Goal: Information Seeking & Learning: Learn about a topic

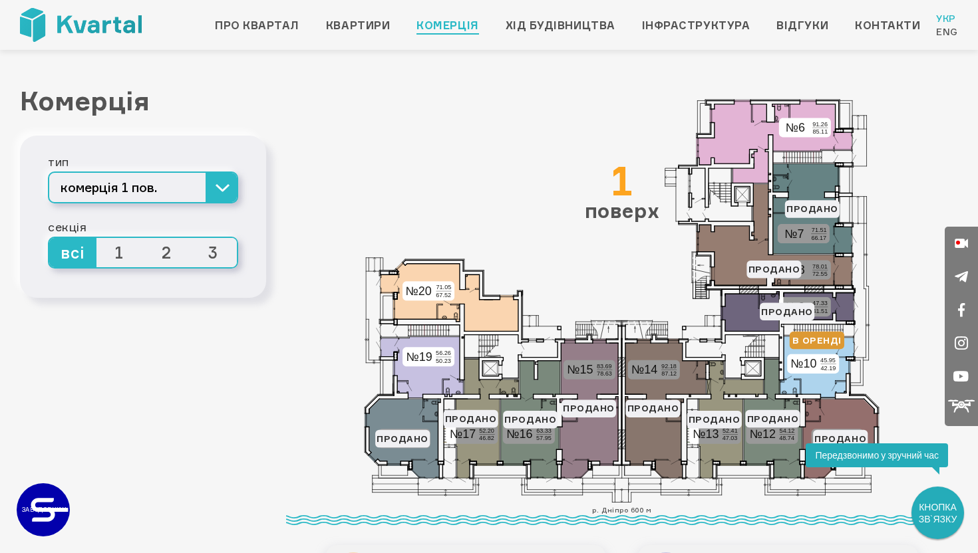
scroll to position [9, 0]
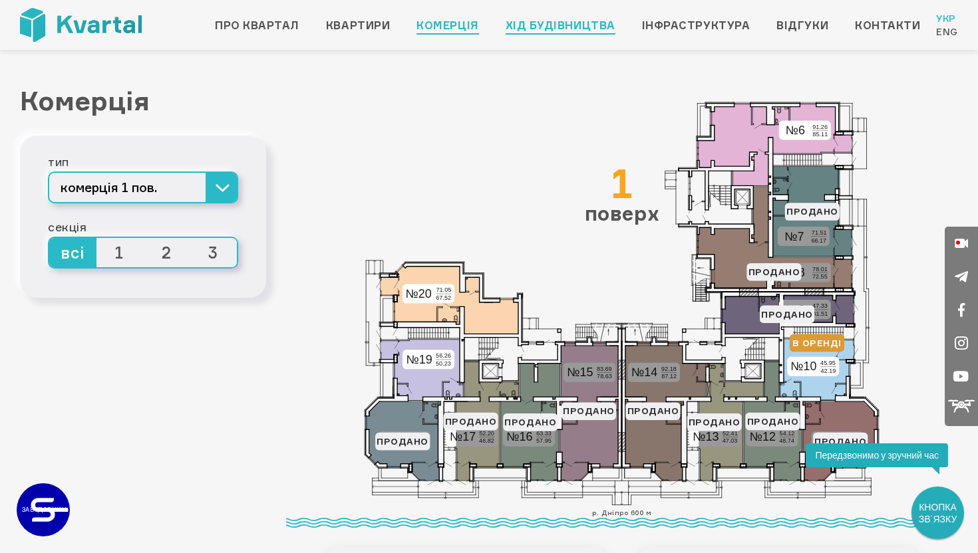
click at [598, 20] on link "Хід будівництва" at bounding box center [561, 25] width 110 height 16
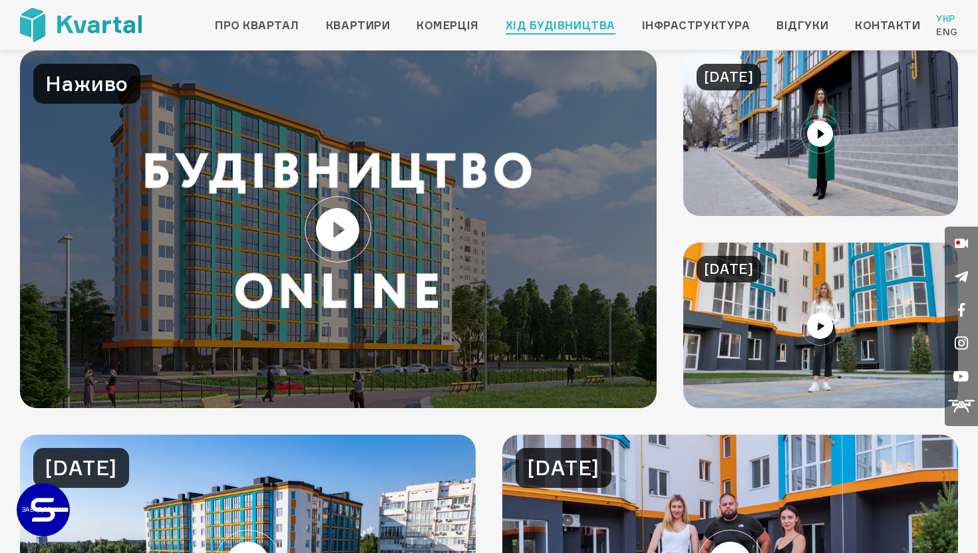
scroll to position [42, 0]
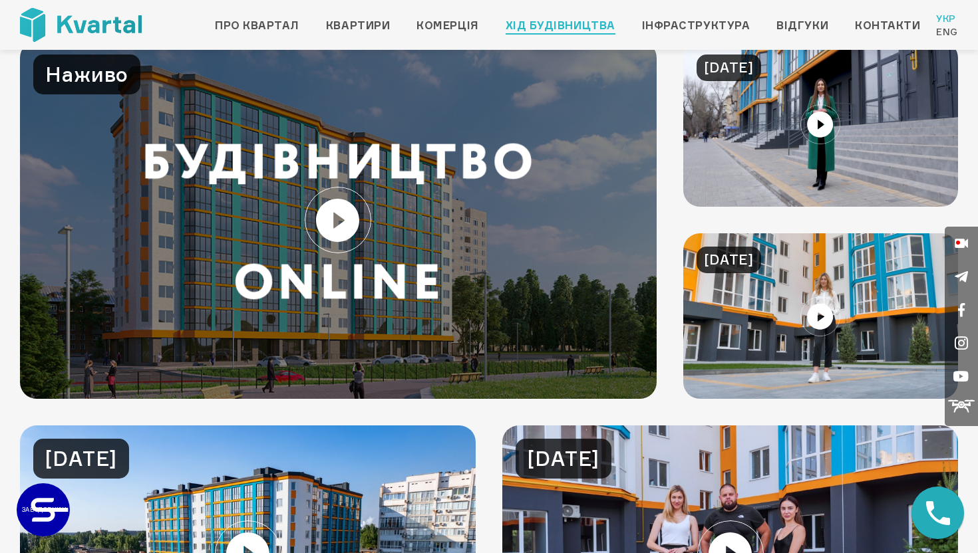
click at [341, 216] on link at bounding box center [338, 220] width 637 height 358
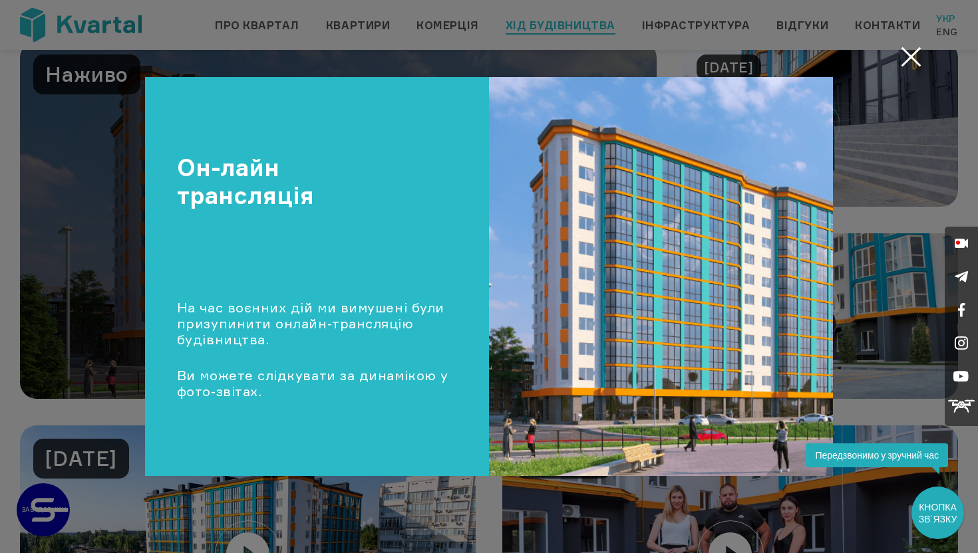
click at [142, 231] on div "Он-лайн трансляція На час воєнних дій ми вимушені були призупинити онлайн-транс…" at bounding box center [489, 277] width 708 height 400
click at [95, 269] on div "Он-лайн трансляція На час воєнних дій ми вимушені були призупинити онлайн-транс…" at bounding box center [489, 277] width 850 height 400
click at [917, 61] on button "Закрити" at bounding box center [911, 57] width 26 height 26
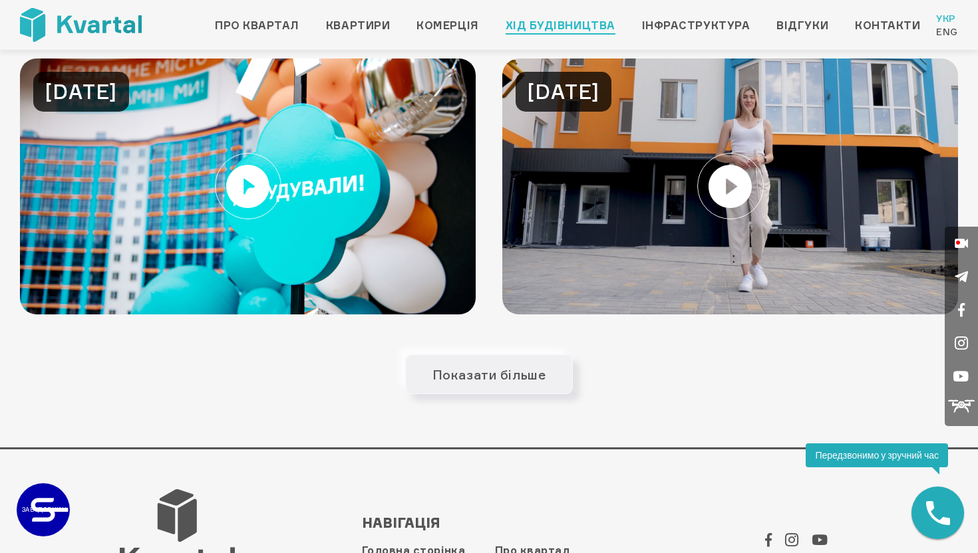
scroll to position [978, 0]
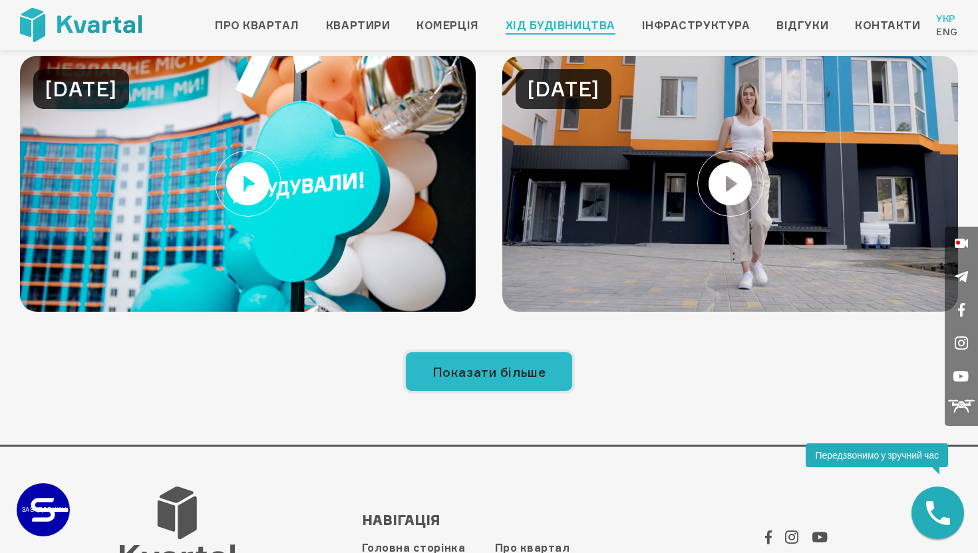
click at [530, 377] on button "Показати більше" at bounding box center [489, 372] width 168 height 40
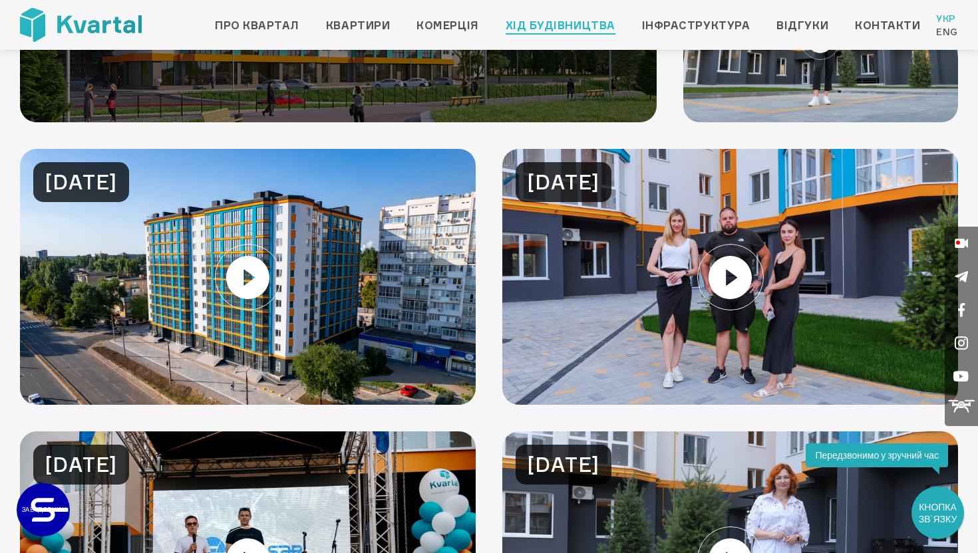
scroll to position [0, 0]
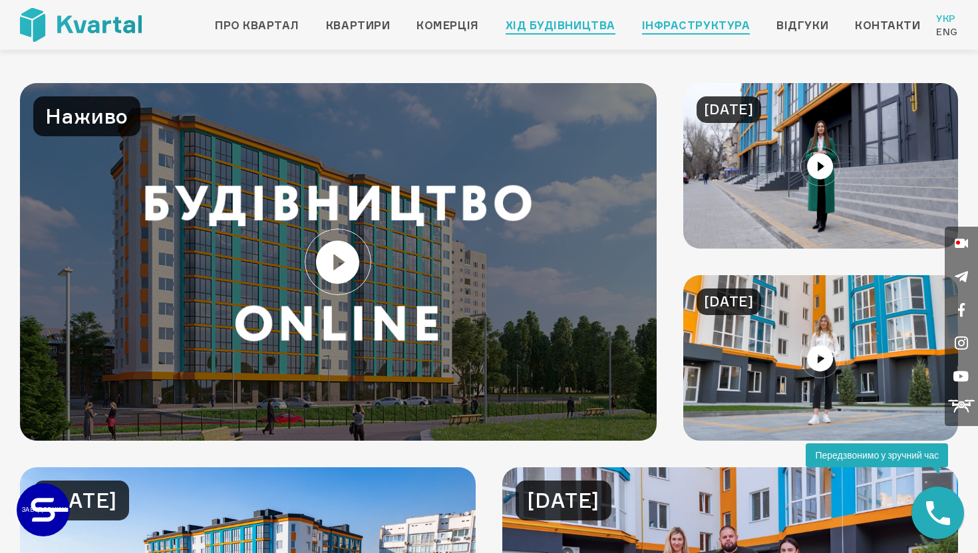
click at [696, 32] on link "Інфраструктура" at bounding box center [696, 25] width 108 height 16
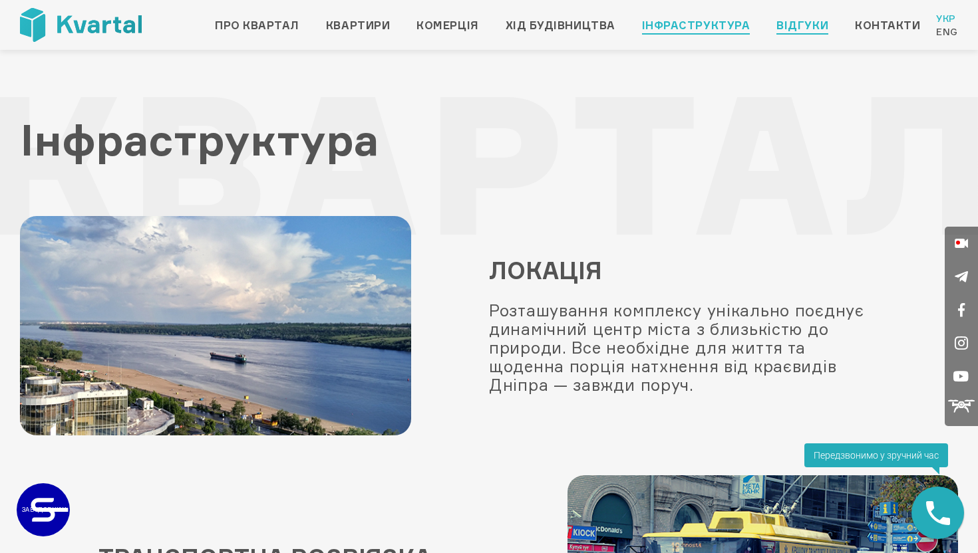
click at [798, 25] on link "Відгуки" at bounding box center [802, 25] width 52 height 16
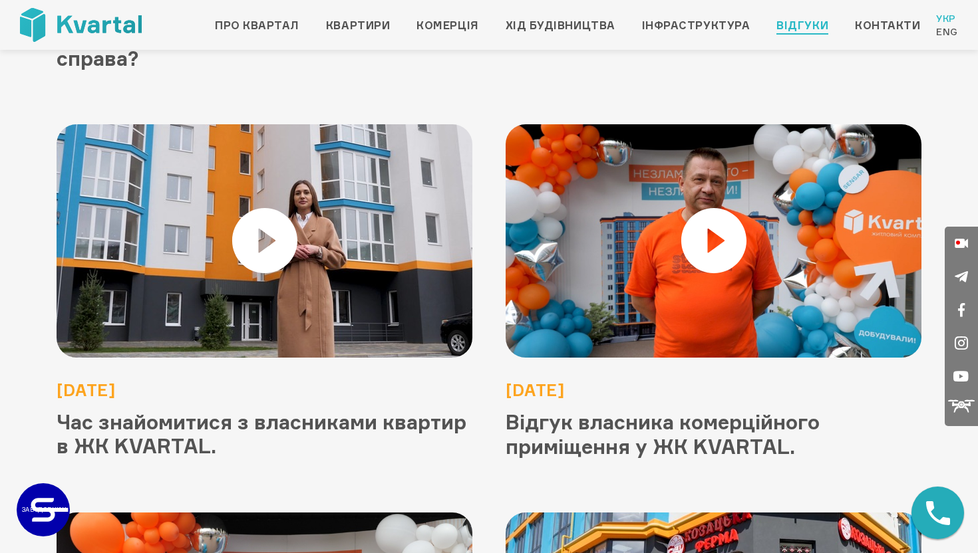
scroll to position [533, 0]
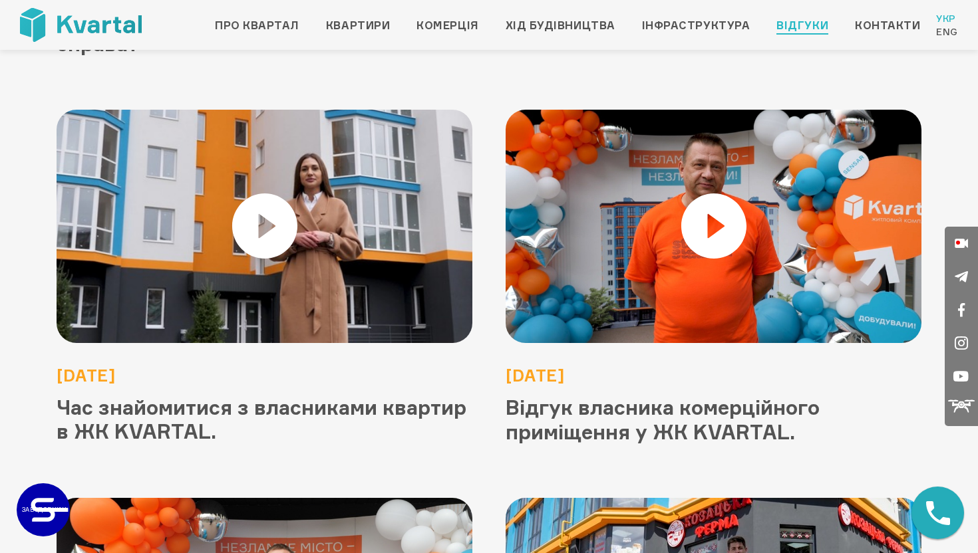
click at [251, 193] on img at bounding box center [264, 226] width 499 height 280
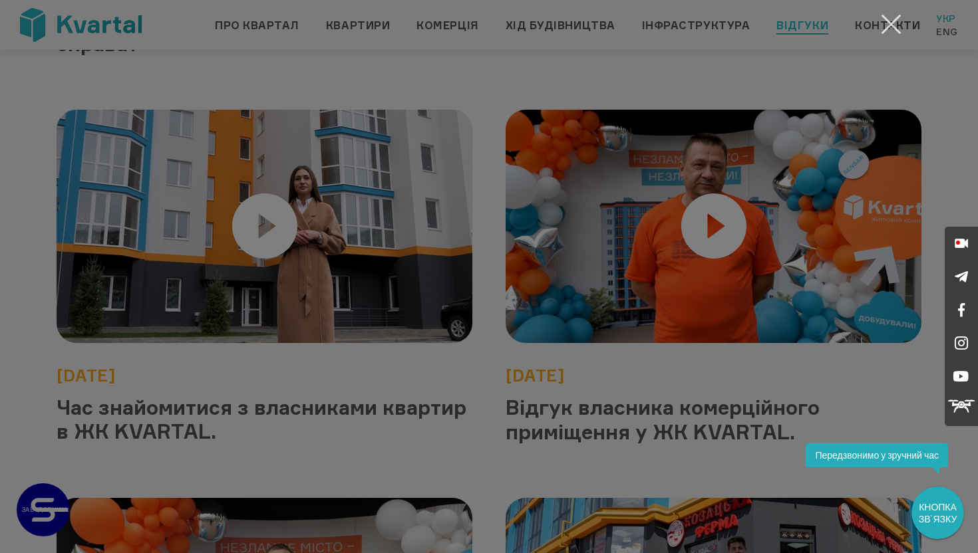
click at [893, 21] on button "Закрити" at bounding box center [891, 24] width 26 height 26
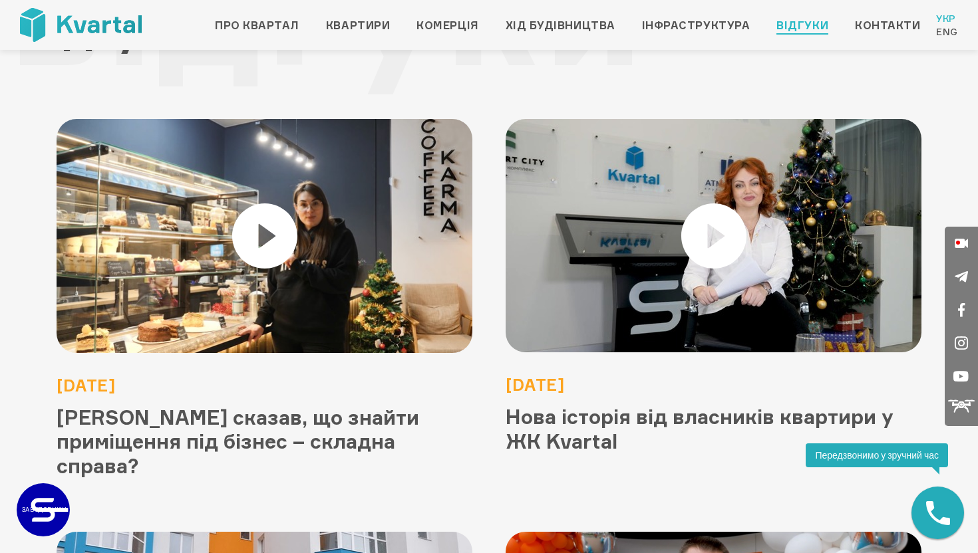
scroll to position [0, 0]
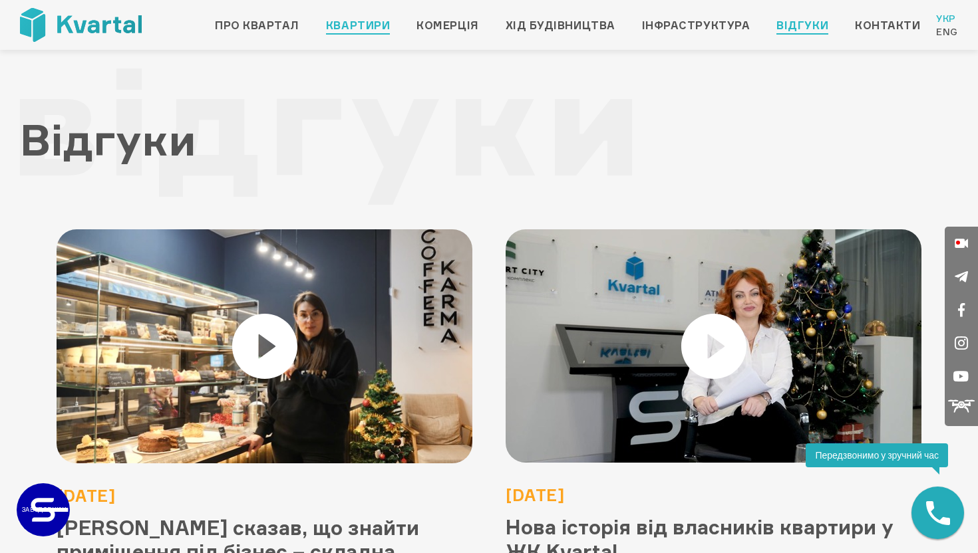
click at [375, 28] on link "Квартири" at bounding box center [358, 25] width 64 height 16
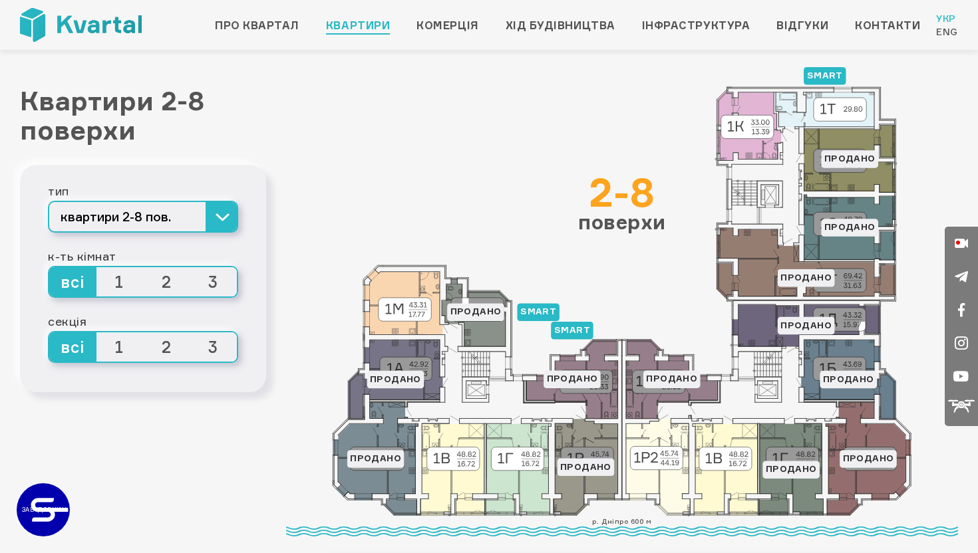
scroll to position [71, 0]
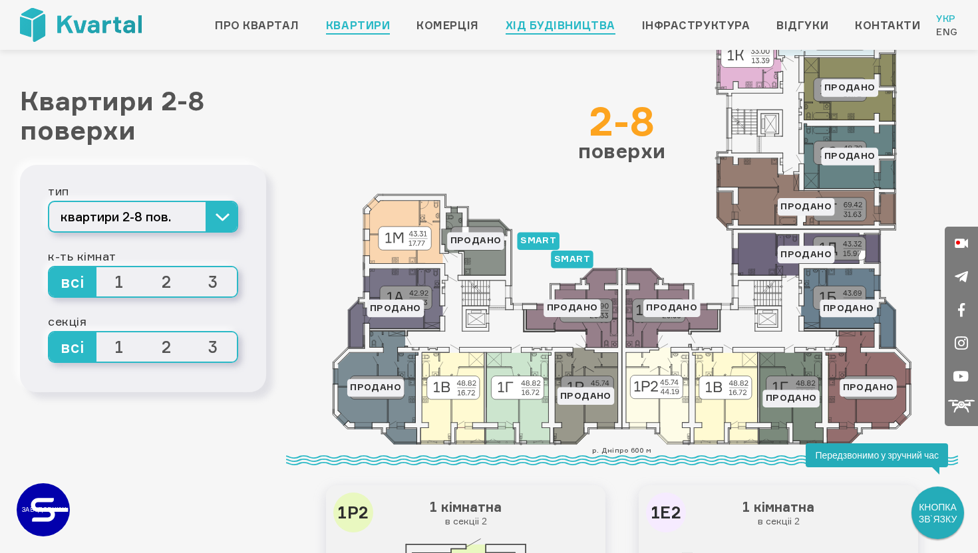
click at [567, 27] on link "Хід будівництва" at bounding box center [561, 25] width 110 height 16
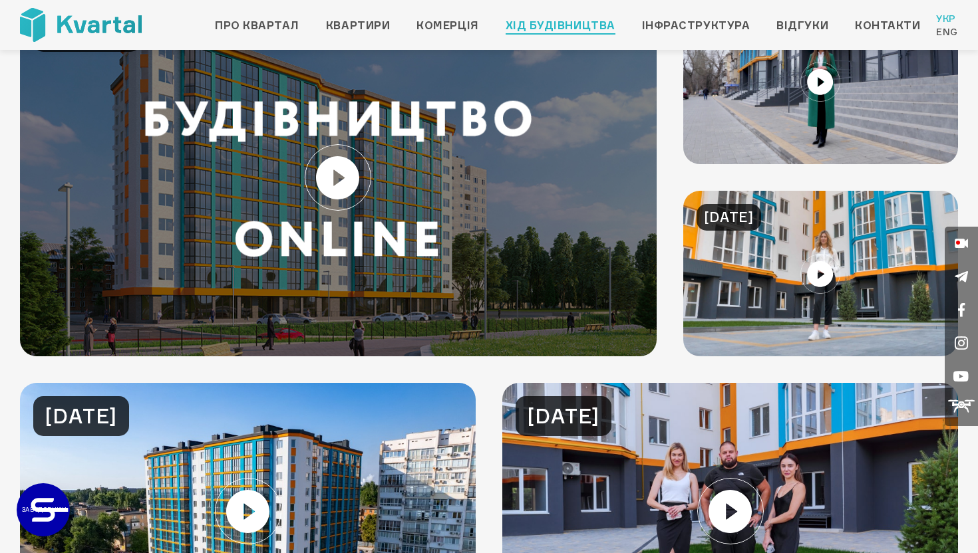
scroll to position [293, 0]
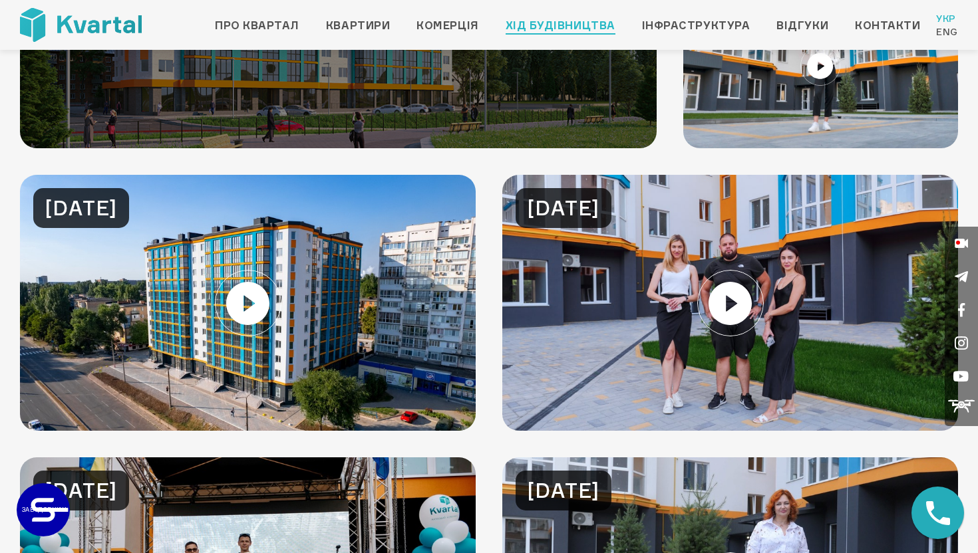
click at [263, 313] on link at bounding box center [248, 303] width 456 height 256
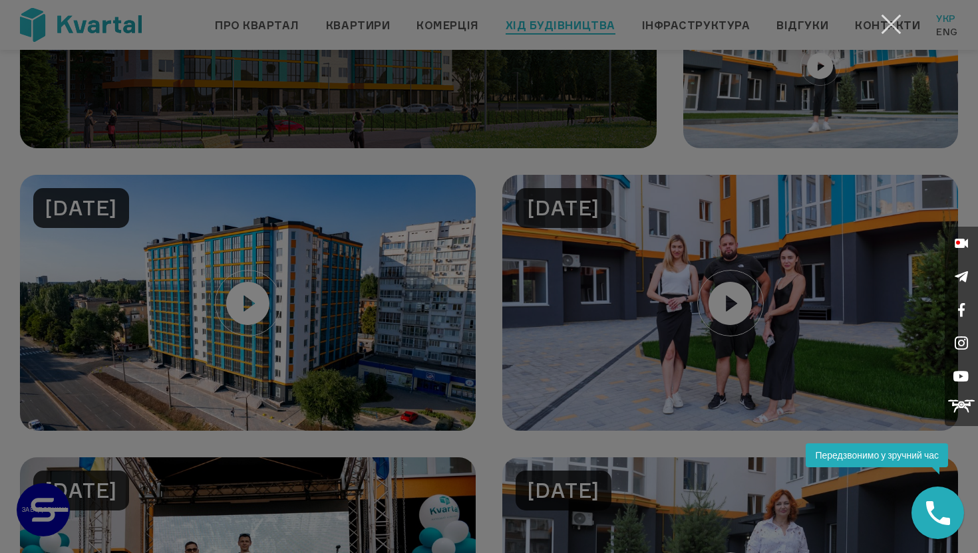
click at [896, 25] on button "Закрити" at bounding box center [891, 24] width 26 height 26
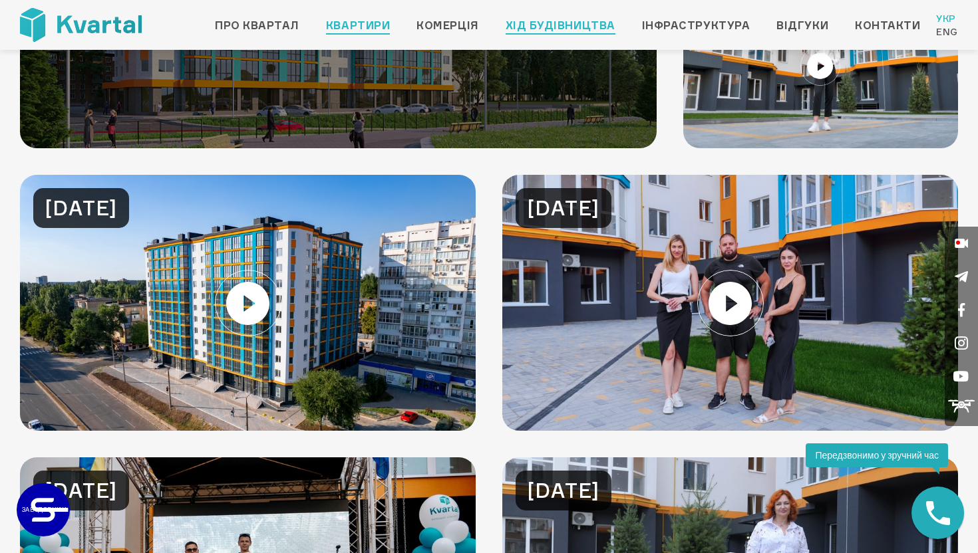
click at [369, 20] on link "Квартири" at bounding box center [358, 25] width 64 height 16
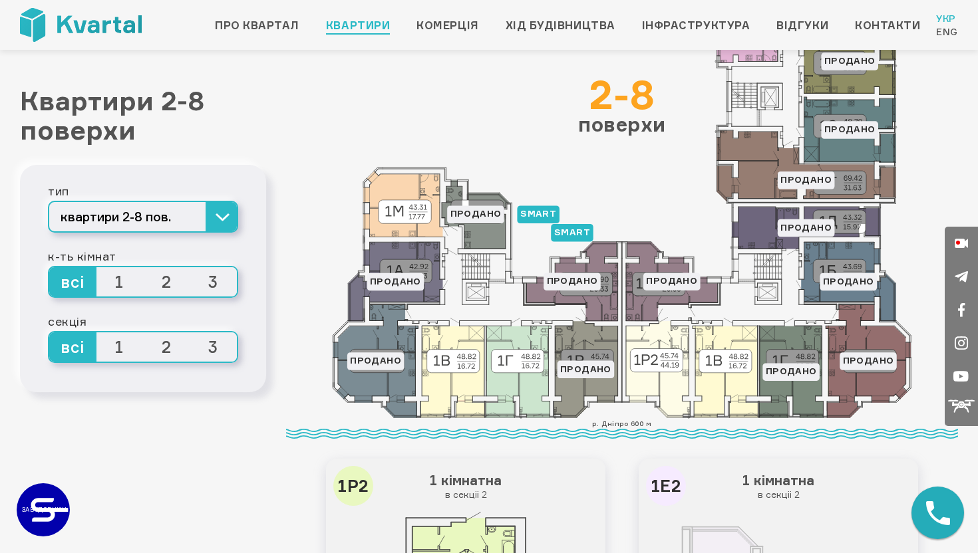
scroll to position [130, 0]
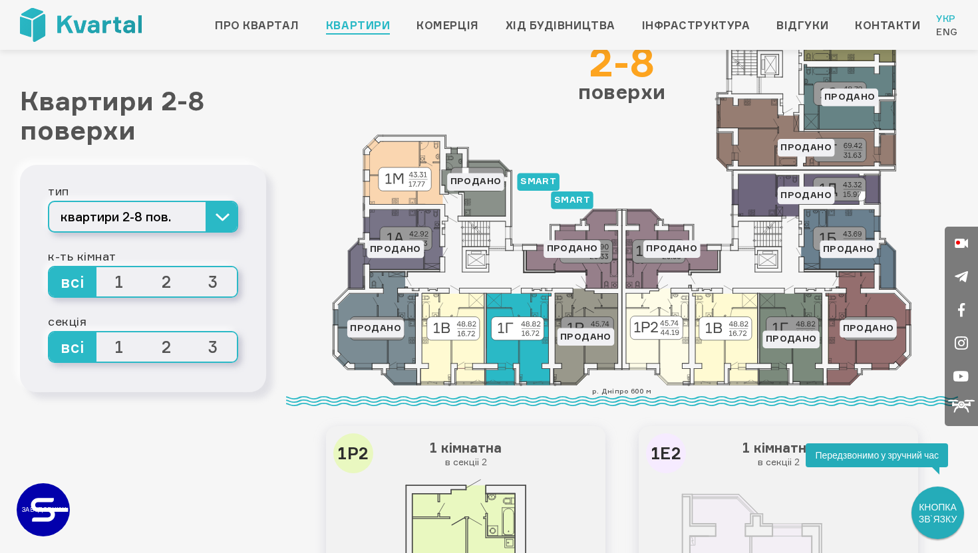
click at [533, 362] on icon at bounding box center [518, 339] width 65 height 92
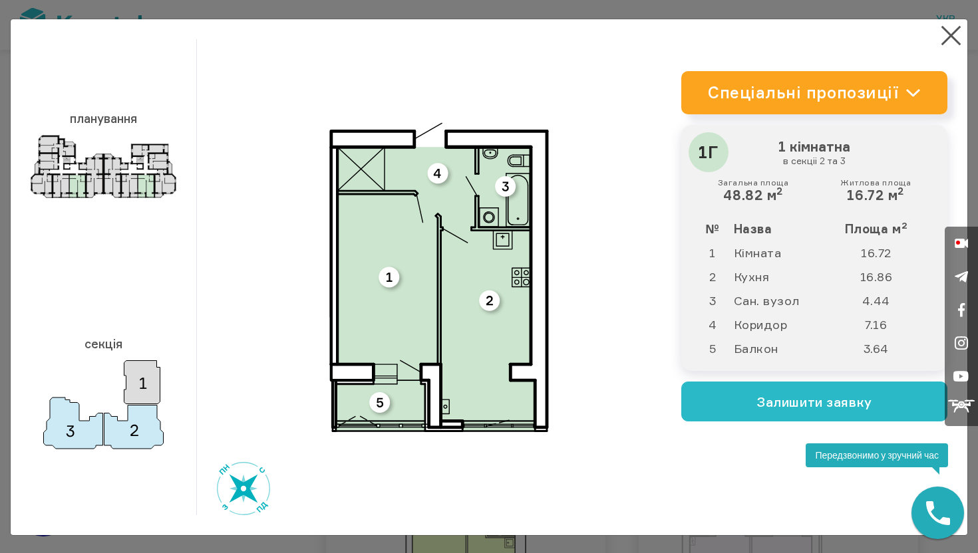
scroll to position [1, 0]
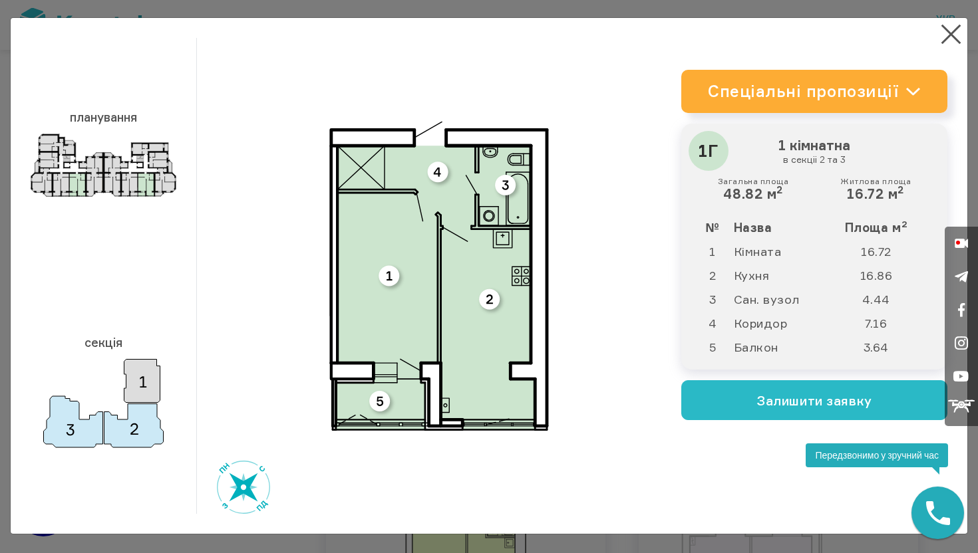
click at [758, 87] on link "Спеціальні пропозиції" at bounding box center [814, 91] width 266 height 43
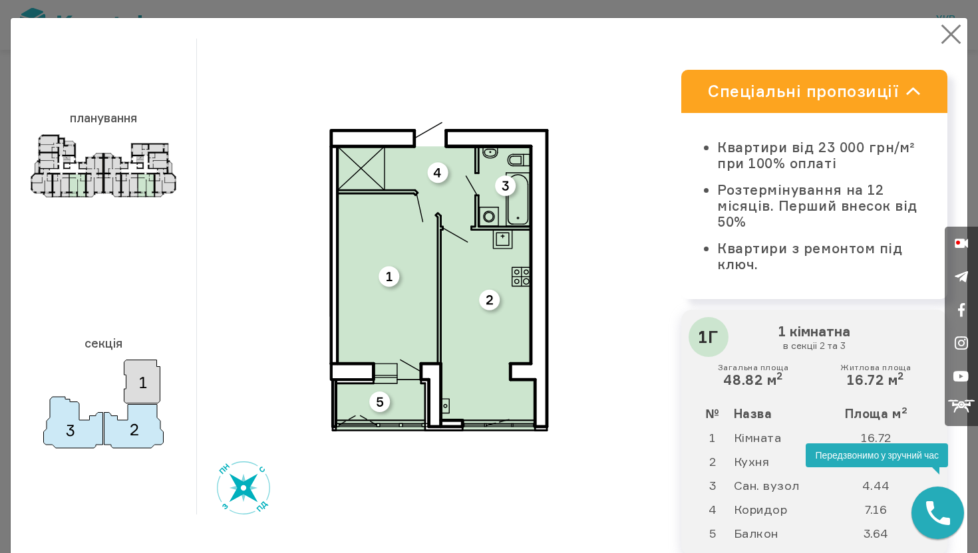
click at [949, 31] on button "×" at bounding box center [951, 34] width 26 height 26
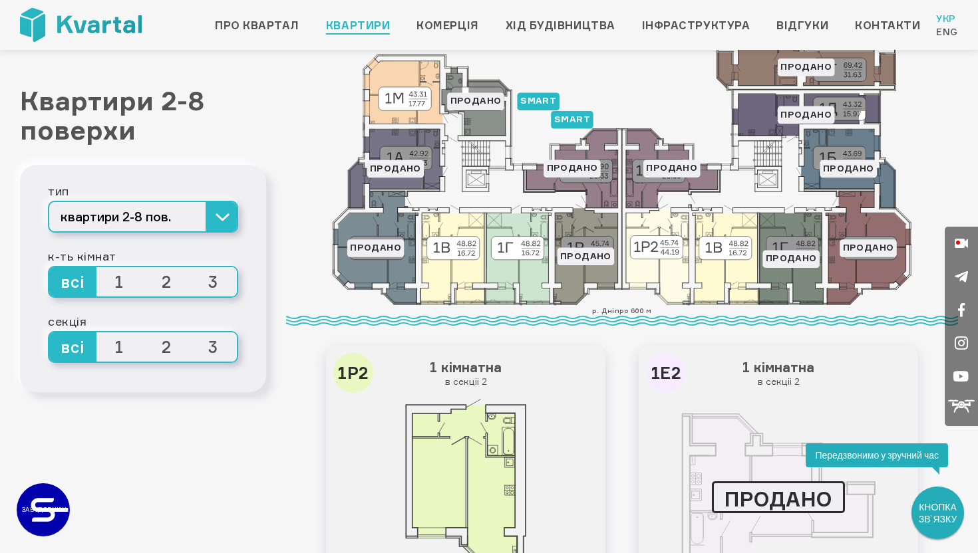
scroll to position [241, 0]
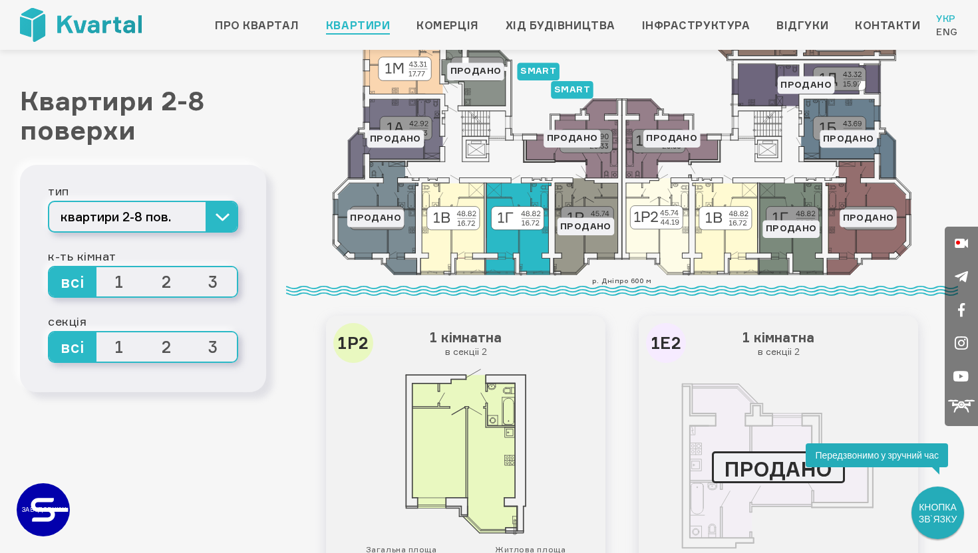
click at [506, 237] on icon at bounding box center [518, 229] width 65 height 92
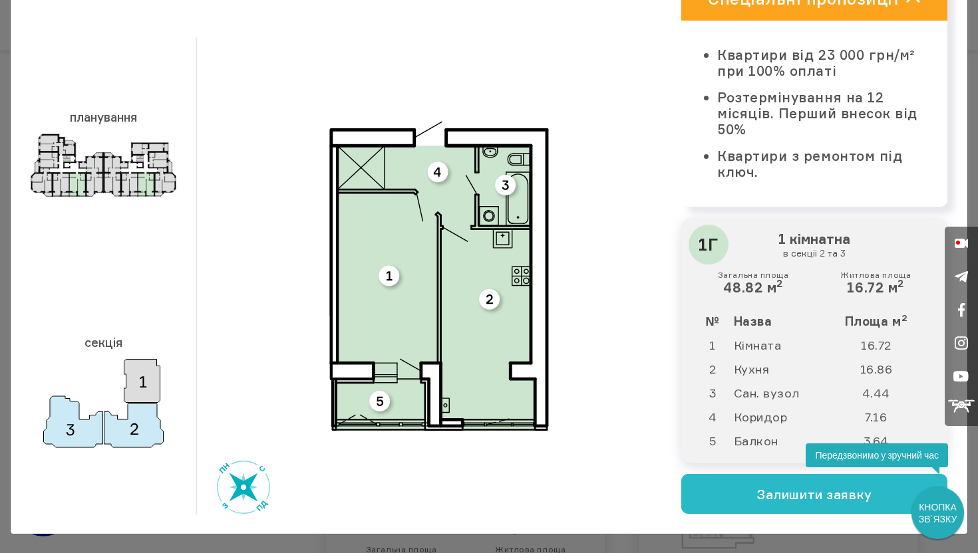
scroll to position [0, 0]
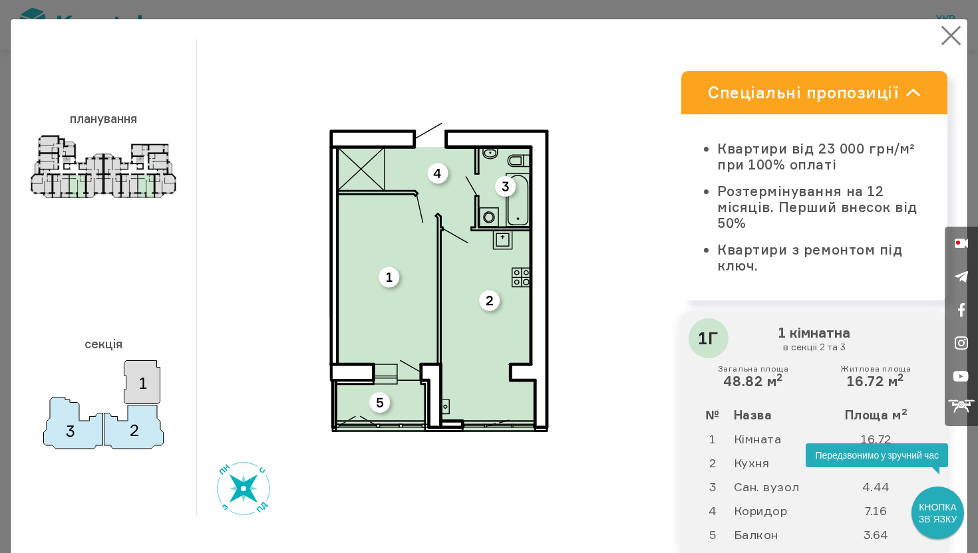
click at [943, 37] on button "×" at bounding box center [951, 36] width 26 height 26
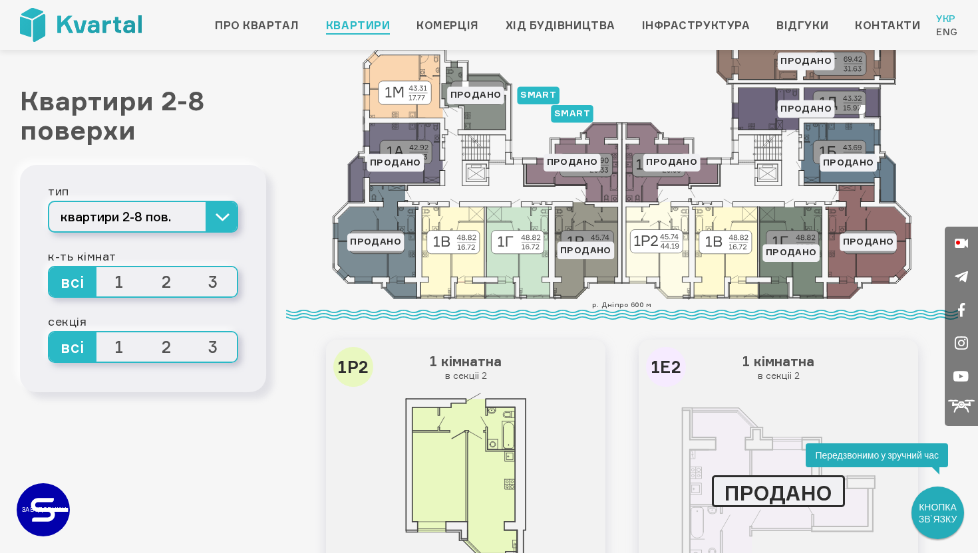
scroll to position [196, 0]
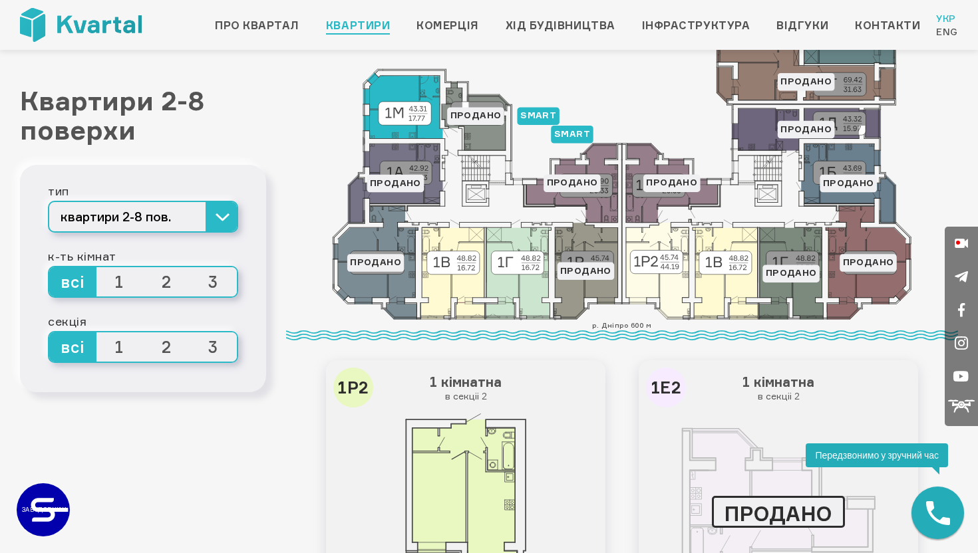
click at [406, 88] on icon at bounding box center [402, 106] width 79 height 66
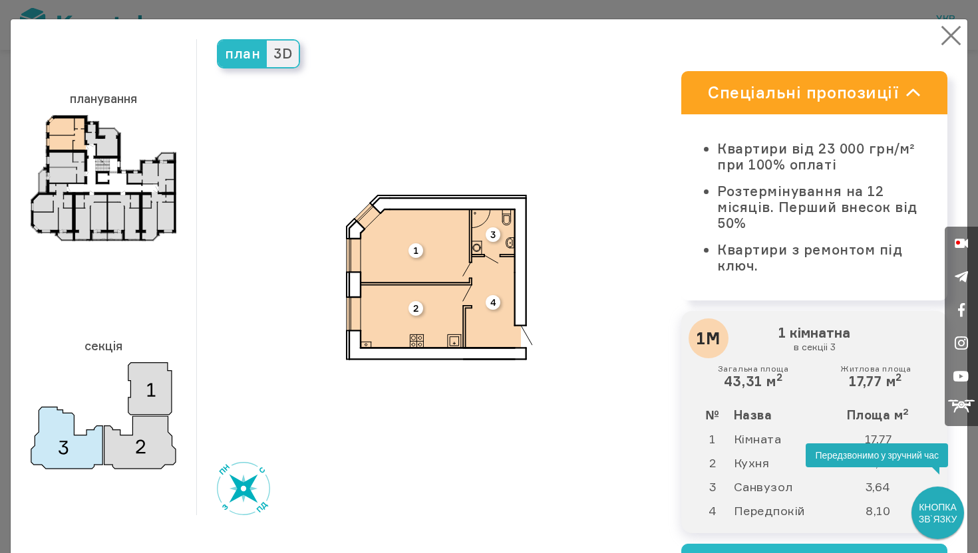
click at [949, 35] on button "×" at bounding box center [951, 36] width 26 height 26
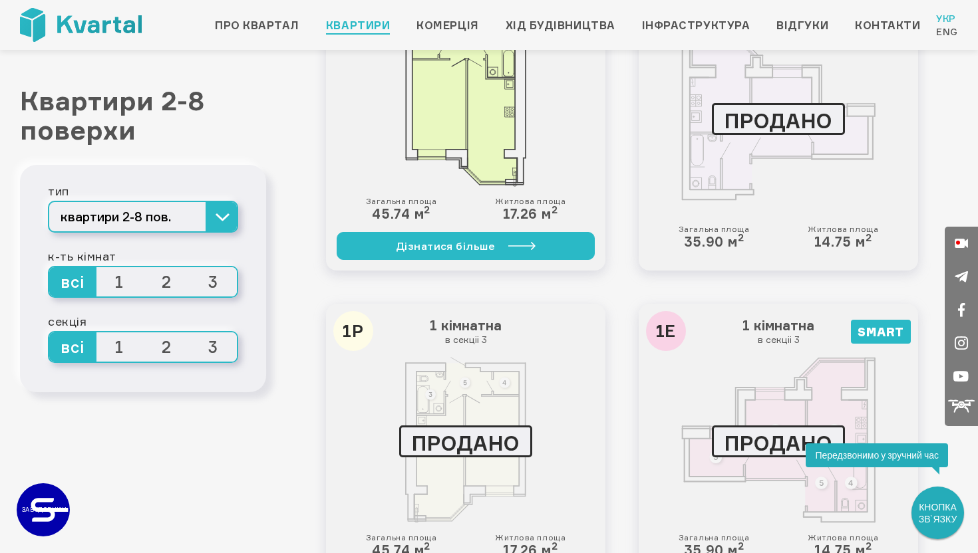
scroll to position [0, 0]
